Goal: Check status: Check status

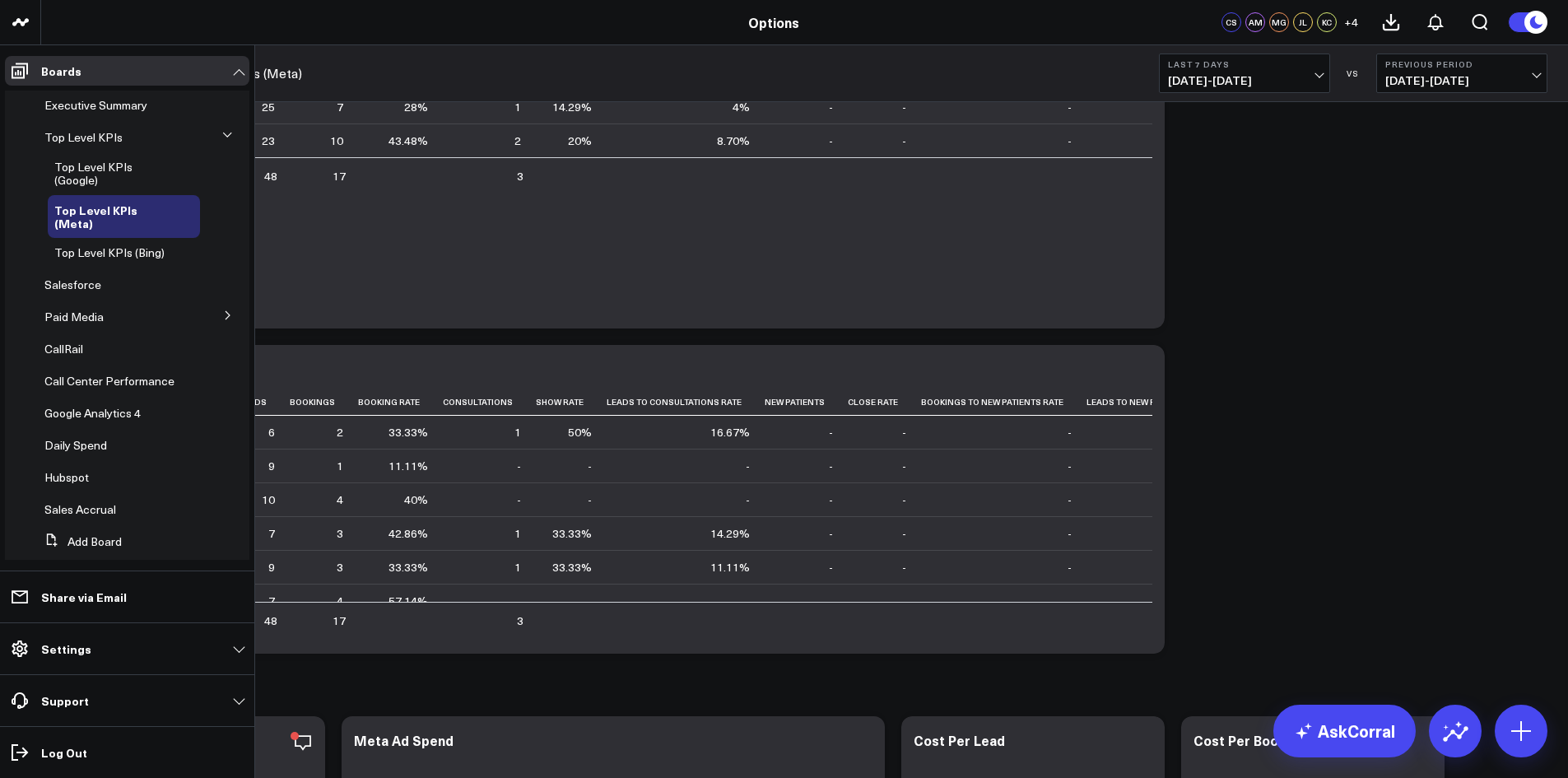
click at [222, 134] on icon at bounding box center [227, 135] width 10 height 10
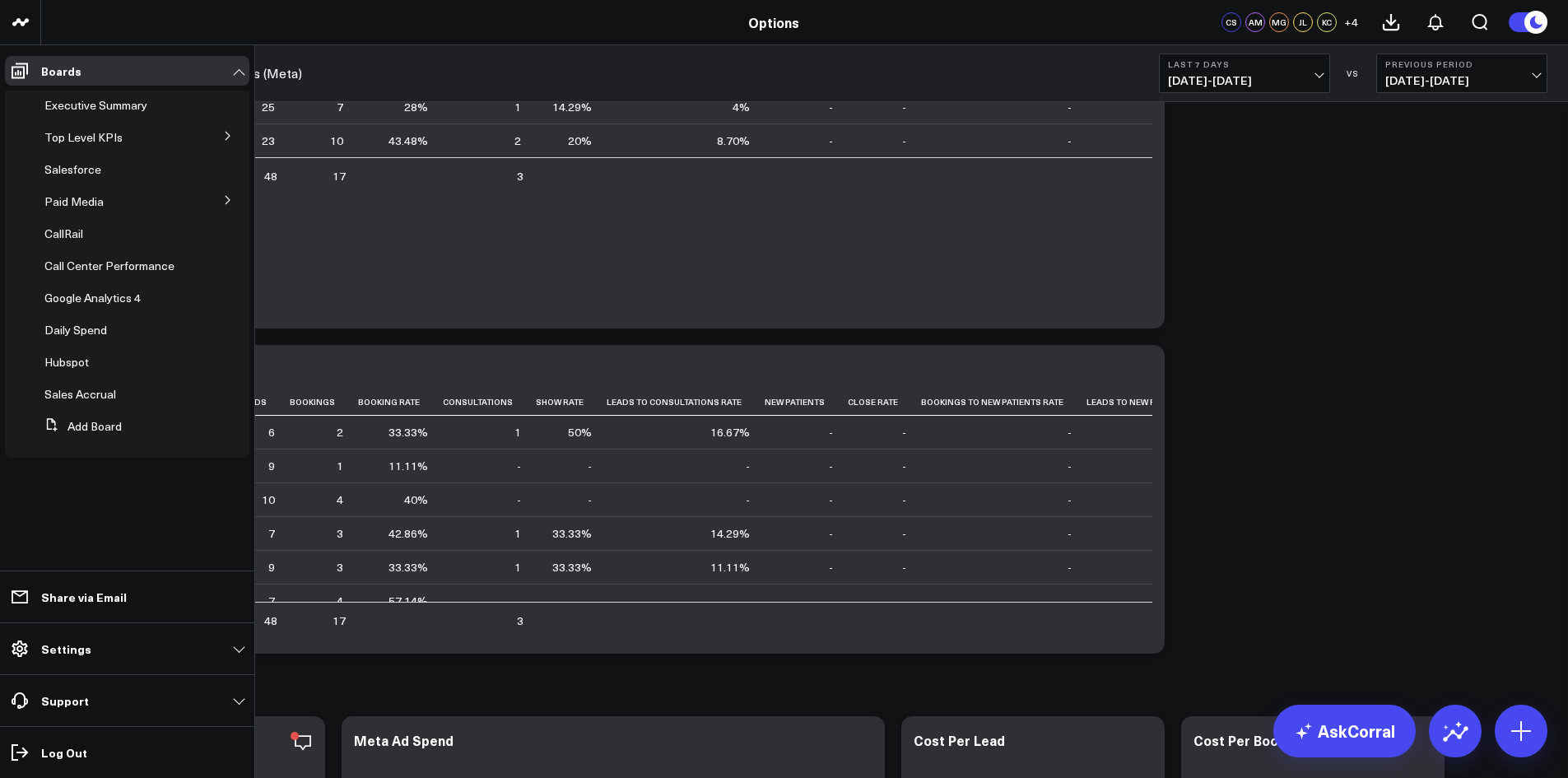
click at [225, 202] on icon at bounding box center [228, 200] width 10 height 10
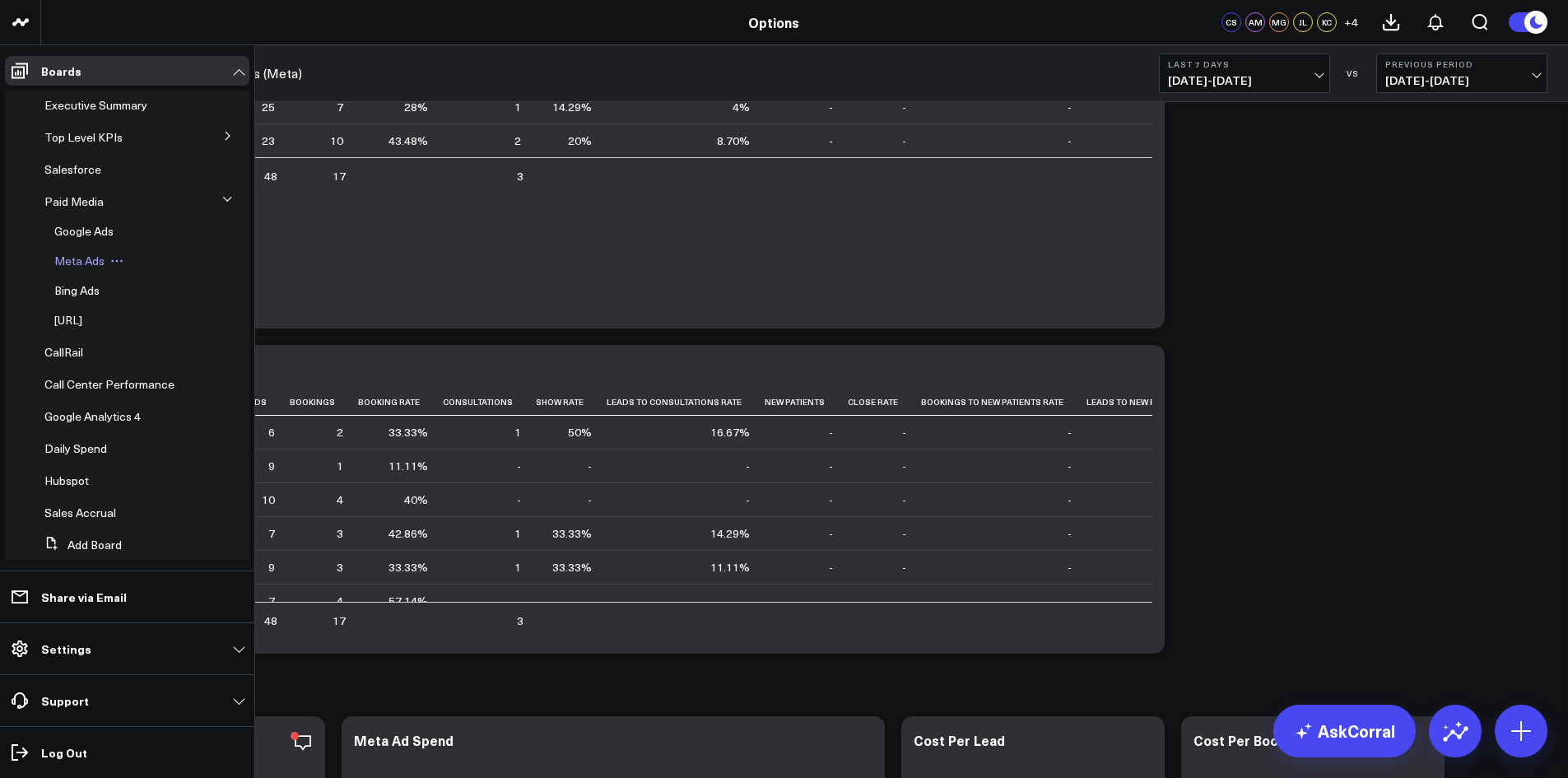
click at [98, 258] on span "Meta Ads" at bounding box center [79, 260] width 50 height 16
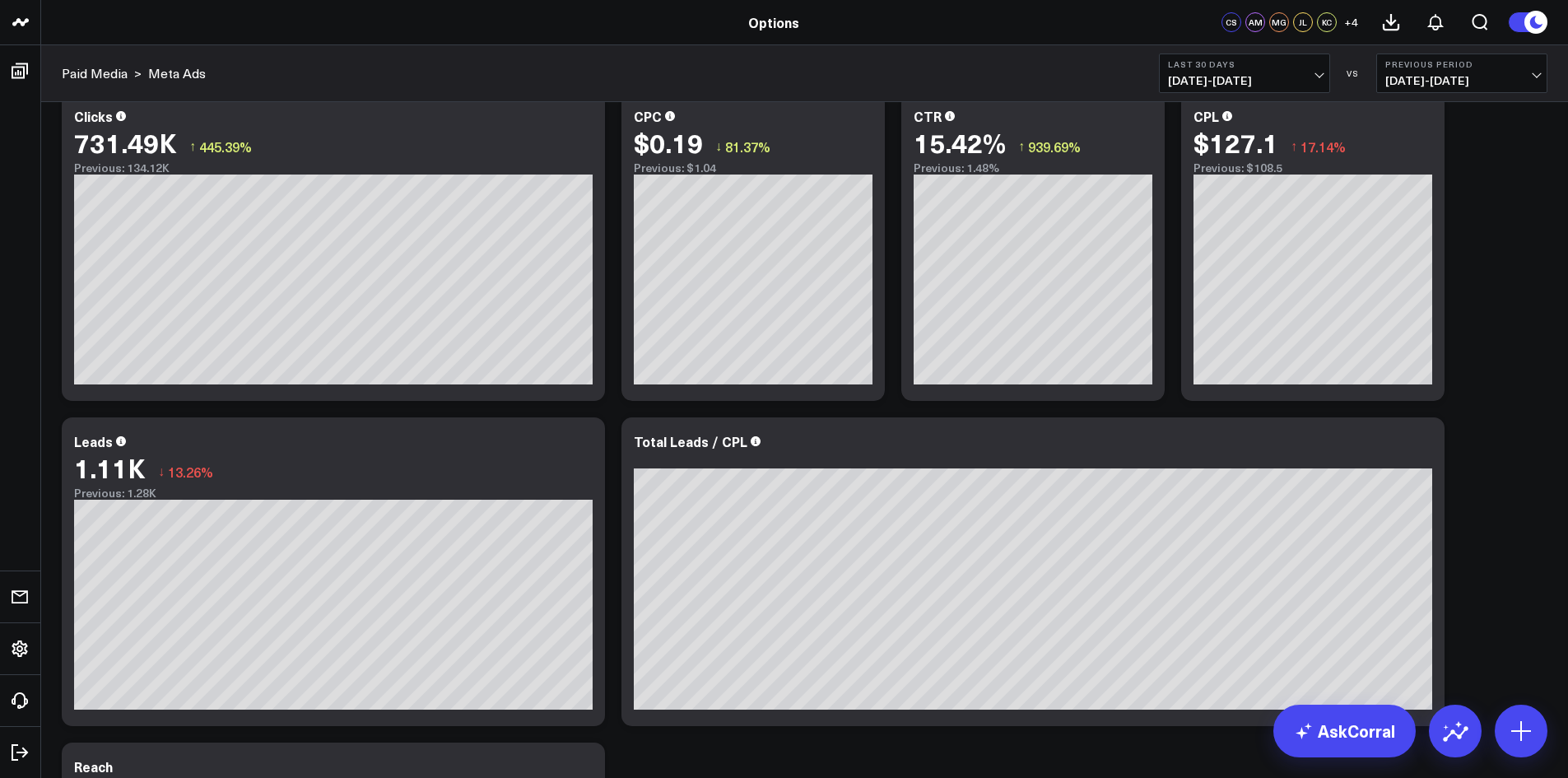
click at [1213, 74] on span "[DATE] - [DATE]" at bounding box center [1245, 81] width 153 height 13
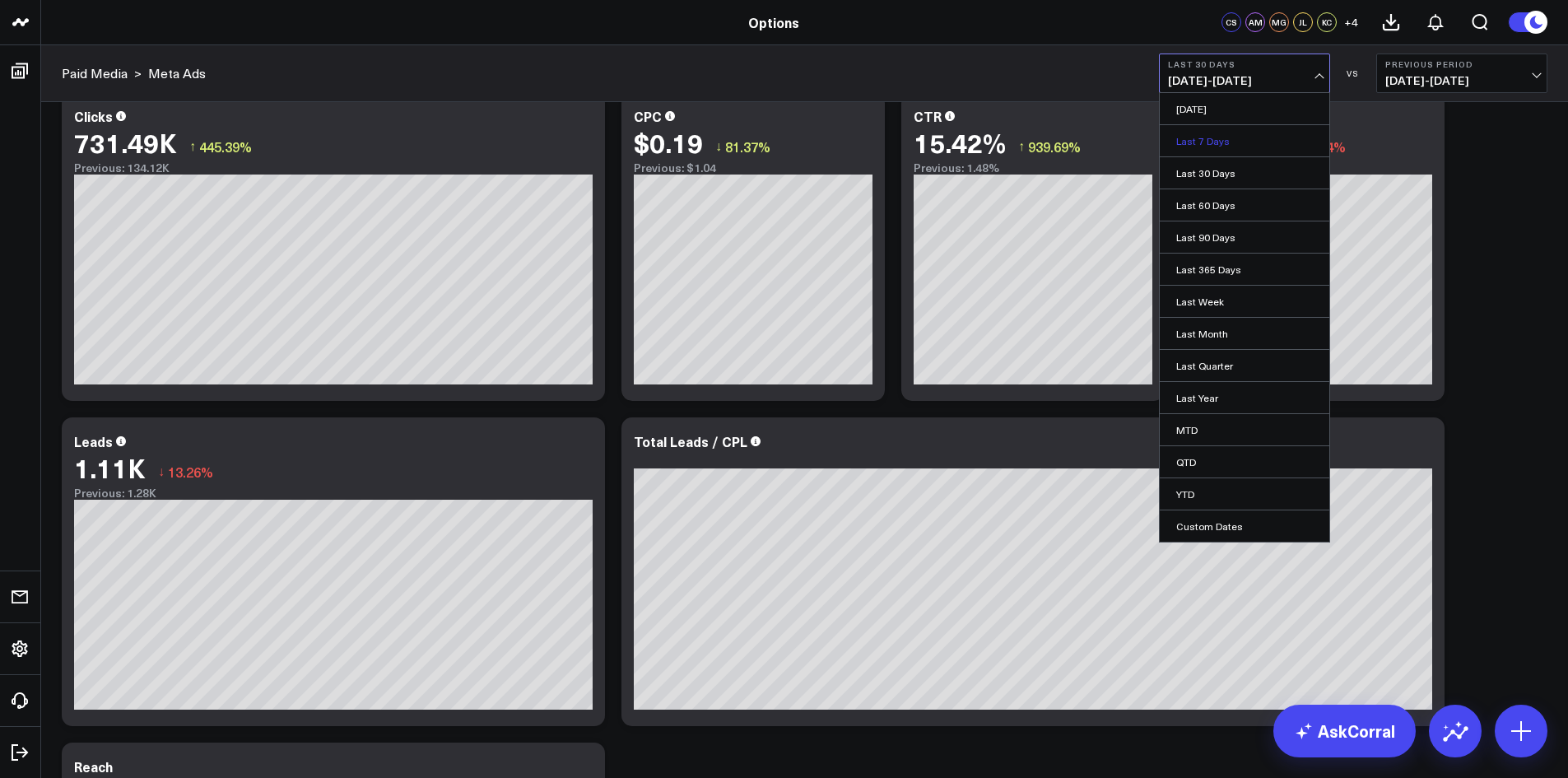
click at [1225, 143] on link "Last 7 Days" at bounding box center [1245, 141] width 170 height 32
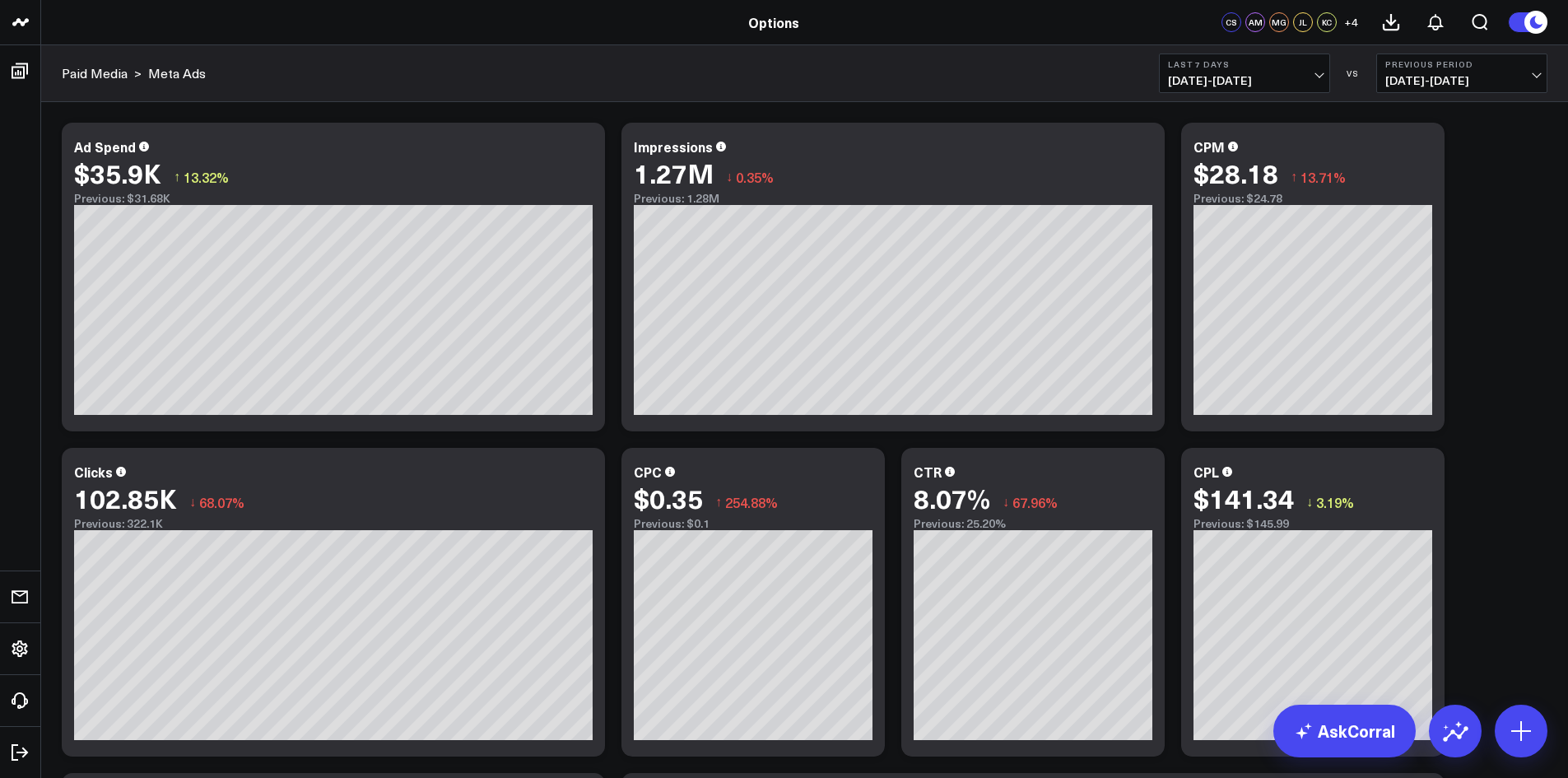
click at [1232, 76] on span "[DATE] - [DATE]" at bounding box center [1245, 81] width 153 height 13
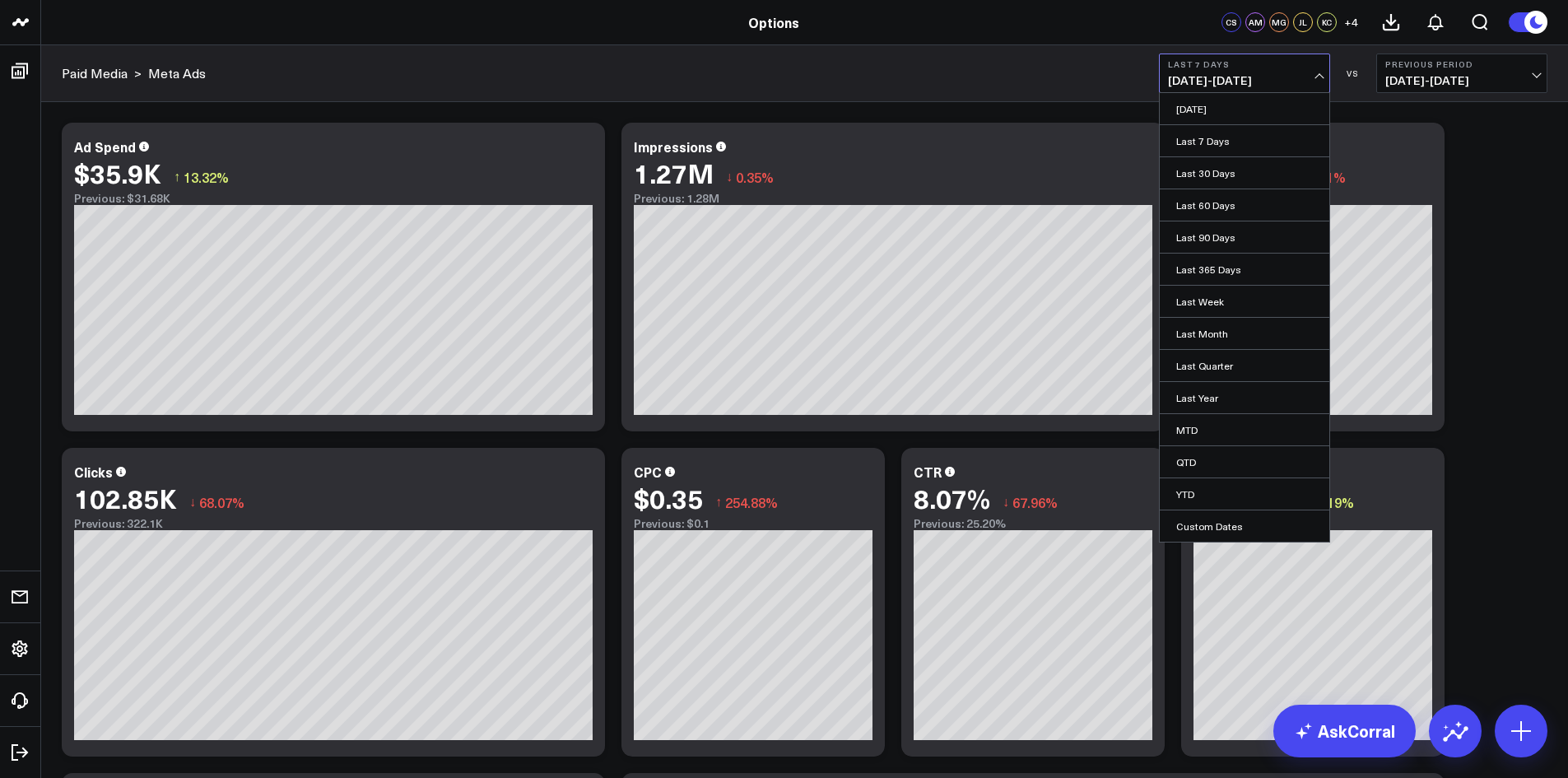
click at [1233, 103] on link "[DATE]" at bounding box center [1245, 109] width 170 height 32
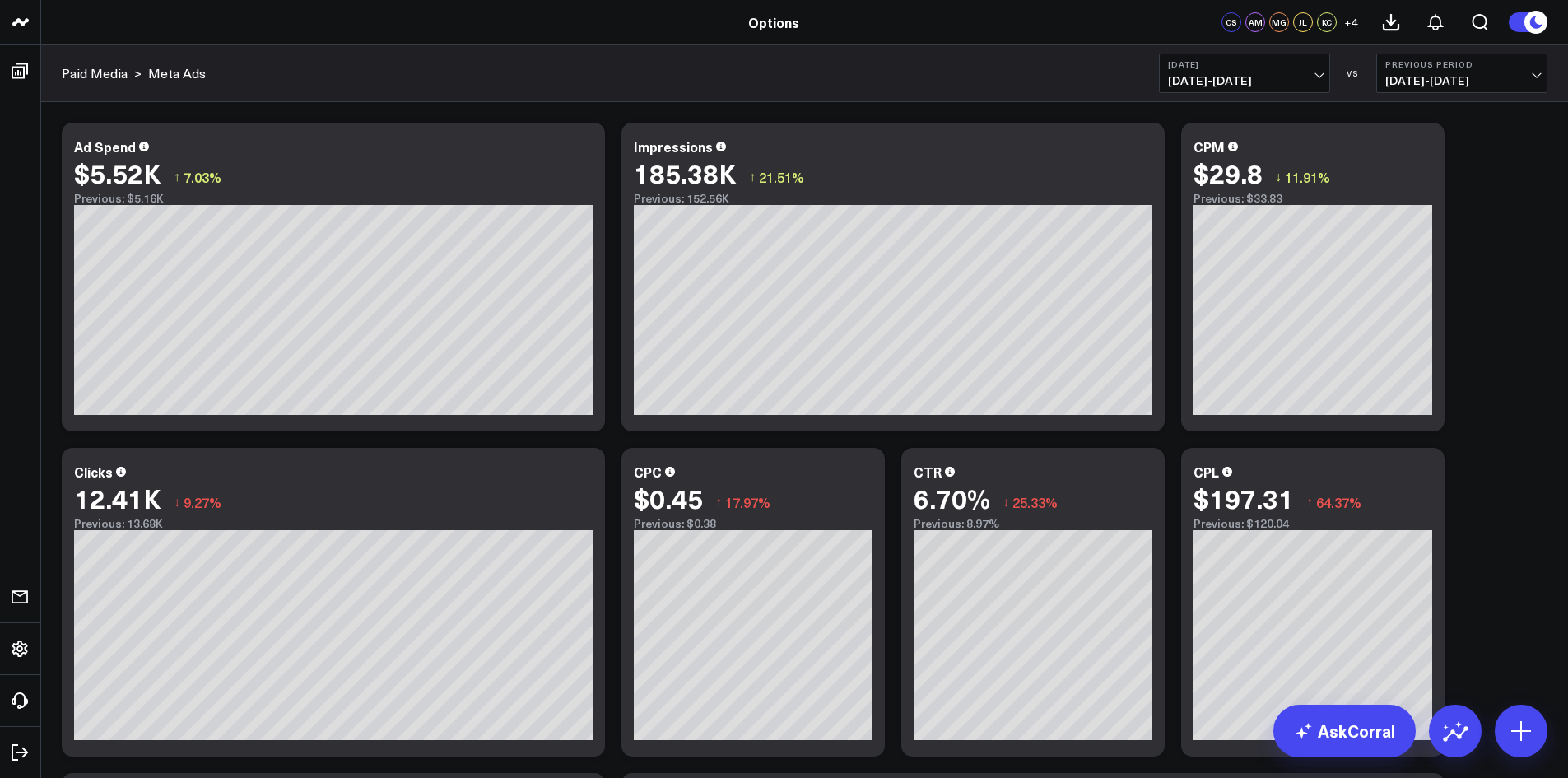
click at [1258, 67] on b "[DATE]" at bounding box center [1245, 64] width 153 height 10
